Goal: Manage account settings

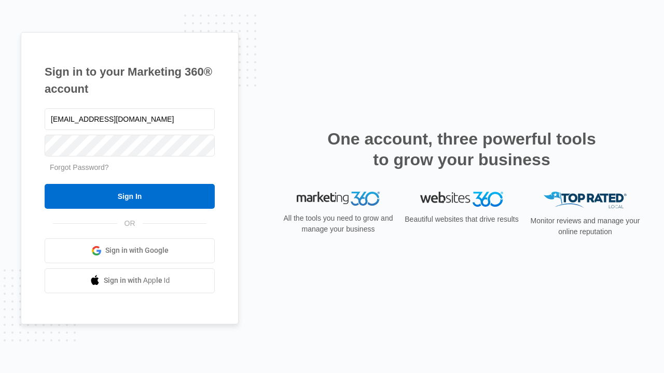
type input "[EMAIL_ADDRESS][DOMAIN_NAME]"
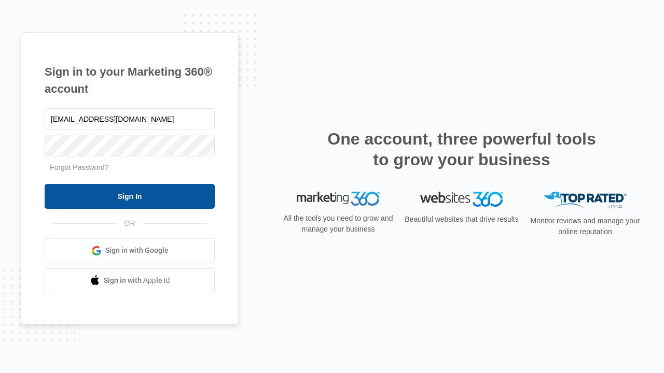
click at [130, 196] on input "Sign In" at bounding box center [130, 196] width 170 height 25
